Goal: Information Seeking & Learning: Learn about a topic

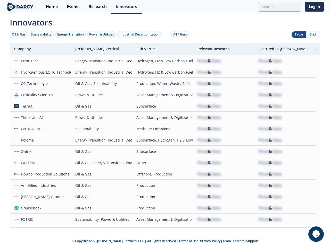
click at [19, 35] on div "Oil & Gas" at bounding box center [19, 34] width 14 height 5
click at [41, 35] on div "Sustainability" at bounding box center [41, 34] width 21 height 5
click at [71, 35] on div "Energy Transition" at bounding box center [70, 34] width 27 height 5
click at [102, 35] on div "Power & Utilities" at bounding box center [101, 34] width 25 height 5
